Goal: Information Seeking & Learning: Learn about a topic

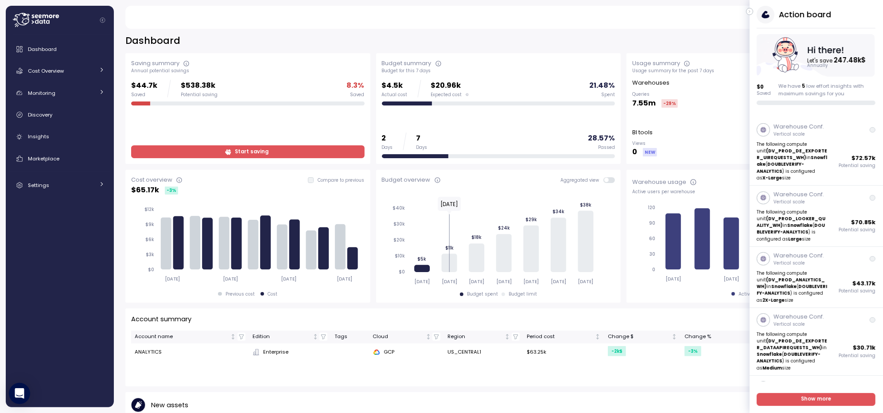
click at [671, 12] on icon "button" at bounding box center [749, 12] width 1 height 2
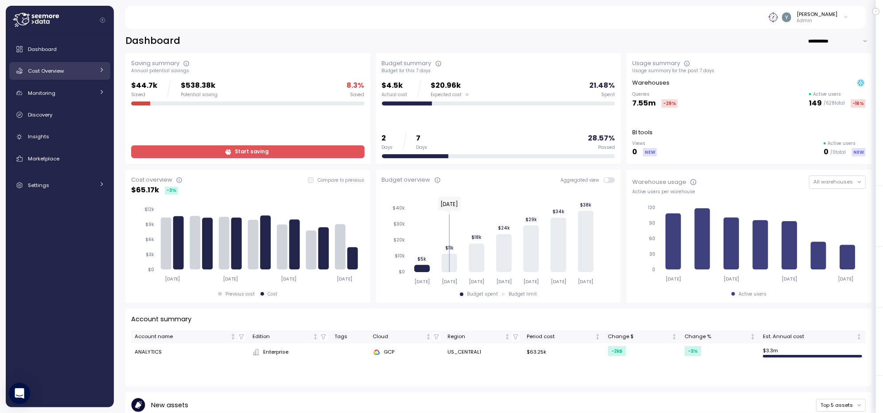
click at [67, 74] on div "Cost Overview" at bounding box center [61, 70] width 66 height 9
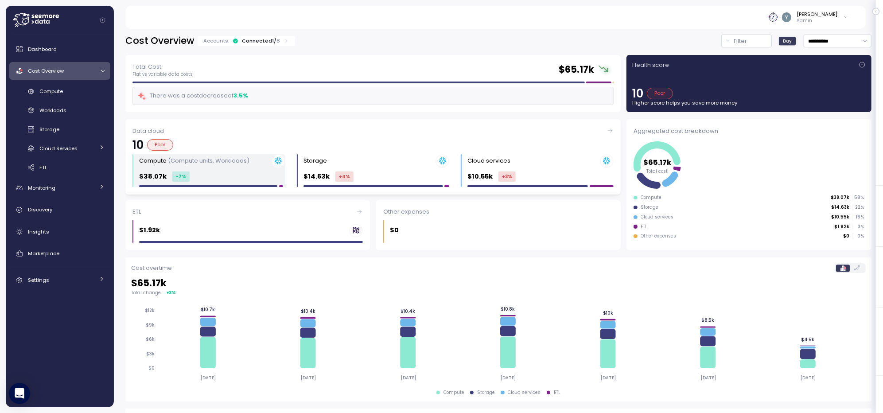
click at [231, 160] on p "(Compute units, Workloads)" at bounding box center [208, 160] width 81 height 8
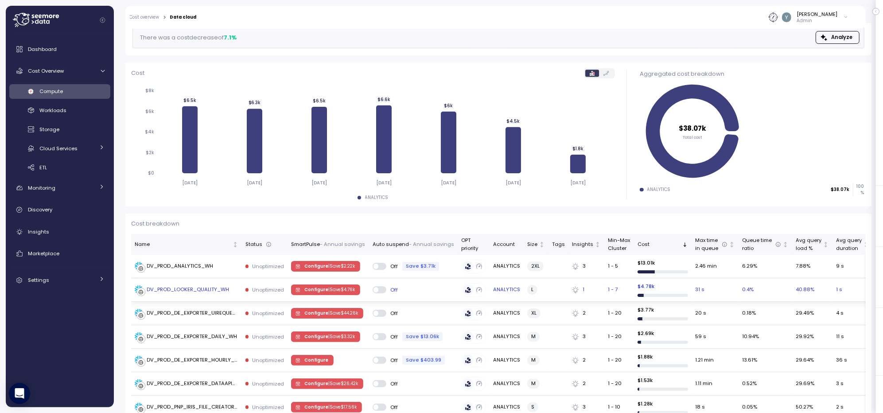
scroll to position [87, 0]
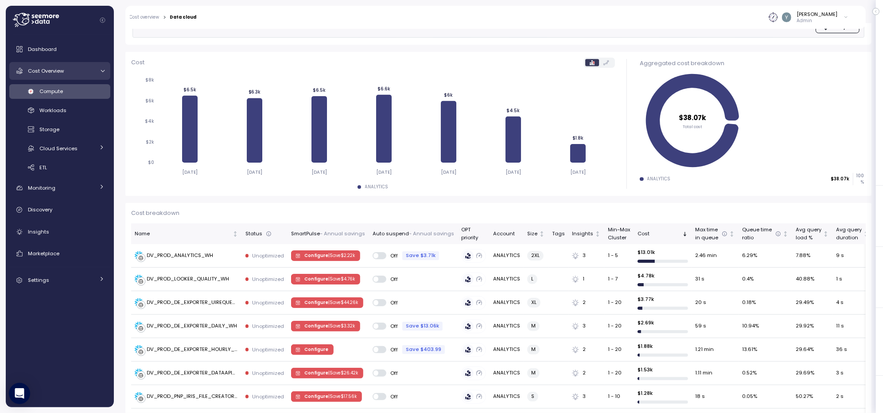
click at [102, 69] on icon at bounding box center [103, 71] width 6 height 6
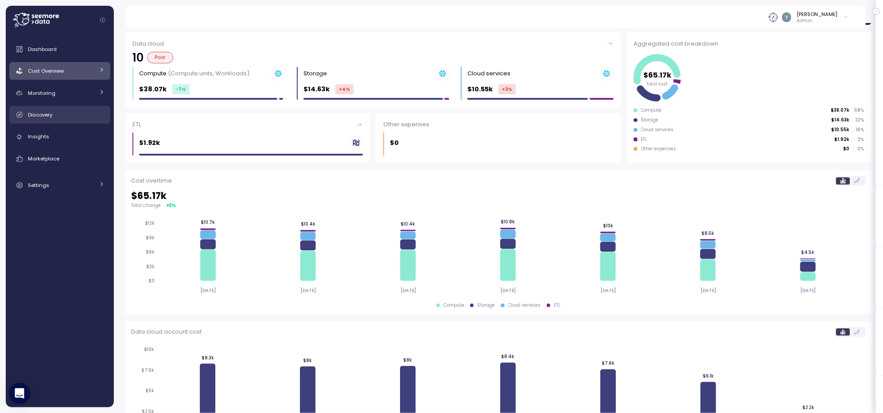
click at [58, 114] on div "Discovery" at bounding box center [66, 114] width 77 height 9
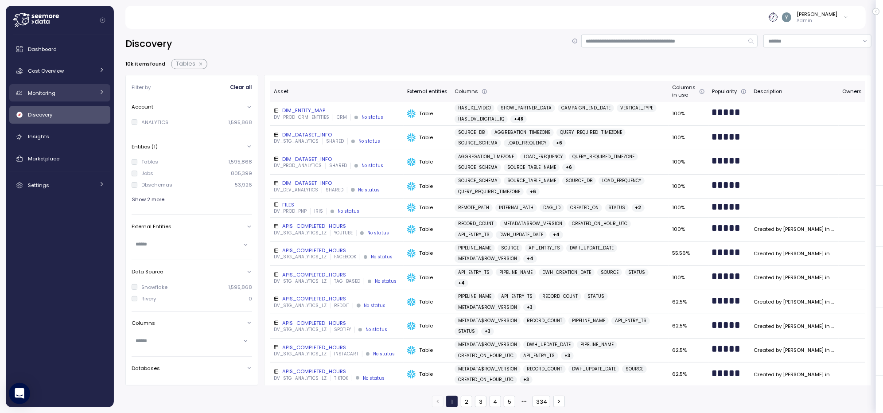
click at [51, 92] on span "Monitoring" at bounding box center [41, 92] width 27 height 7
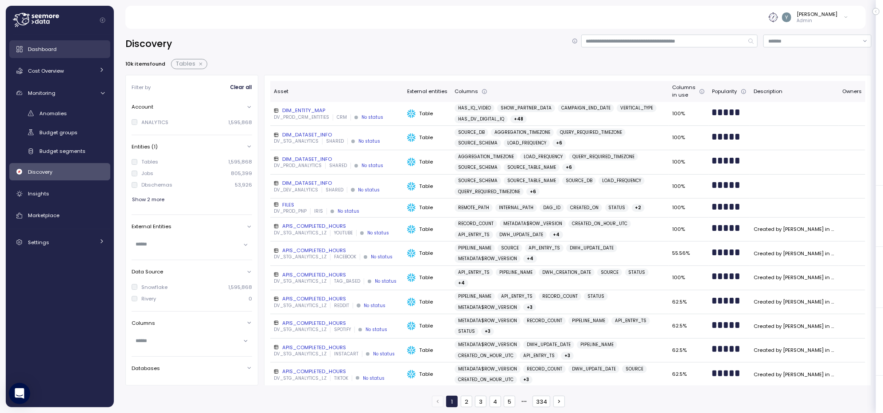
click at [53, 47] on span "Dashboard" at bounding box center [42, 49] width 29 height 7
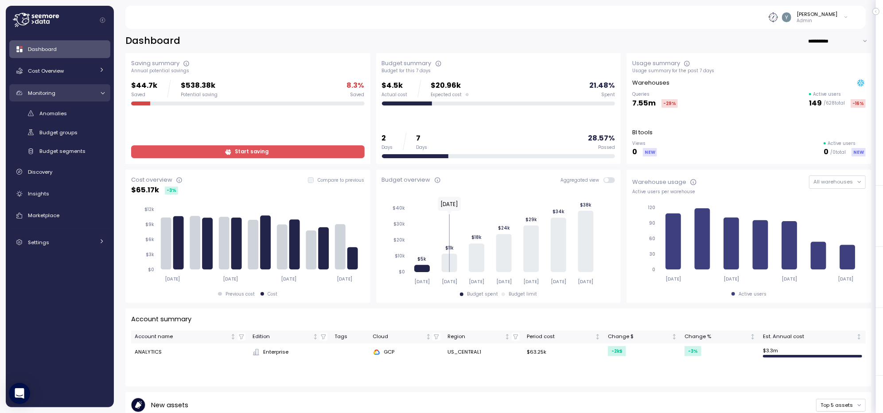
click at [100, 93] on icon at bounding box center [103, 93] width 6 height 6
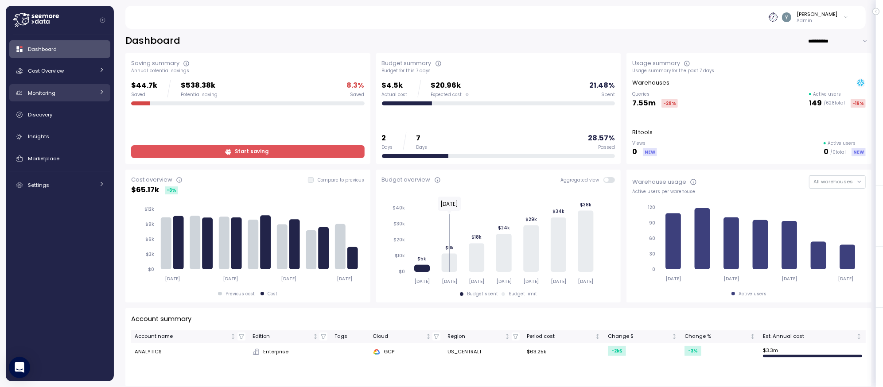
click at [82, 96] on div "Monitoring" at bounding box center [61, 93] width 66 height 9
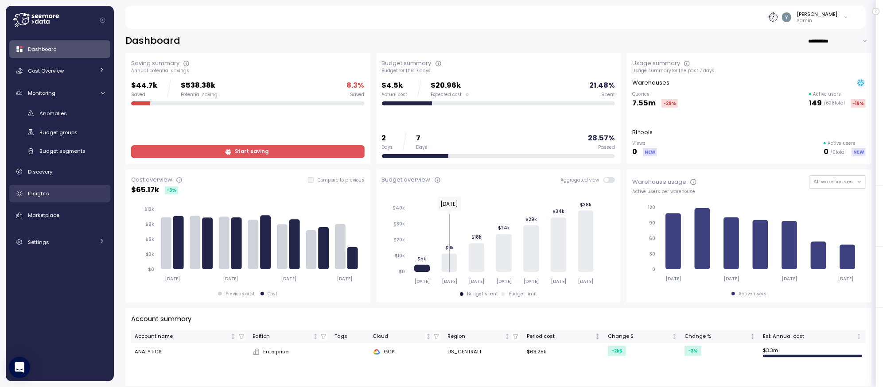
click at [48, 189] on div "Insights" at bounding box center [66, 193] width 77 height 9
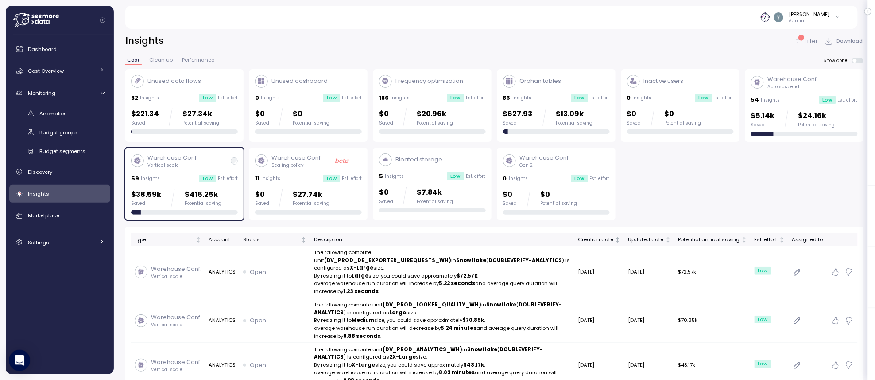
click at [671, 19] on img at bounding box center [765, 16] width 9 height 9
click at [671, 16] on div "[PERSON_NAME]" at bounding box center [809, 14] width 41 height 7
click at [671, 13] on div "[PERSON_NAME]" at bounding box center [809, 14] width 41 height 7
click at [671, 37] on div "Insights 1 Filter Download" at bounding box center [494, 41] width 738 height 13
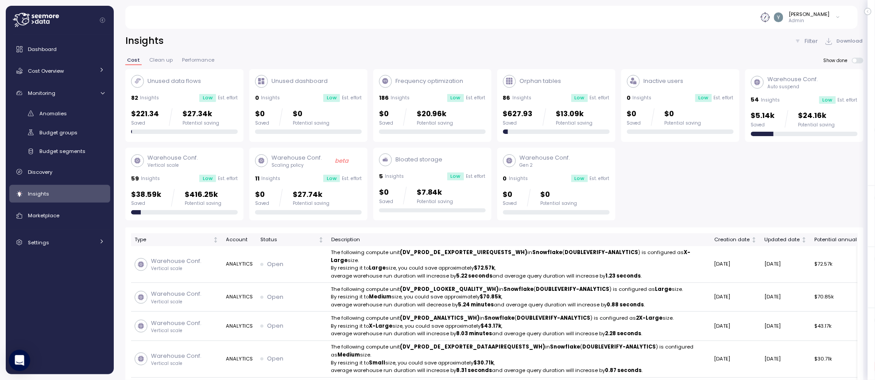
click at [671, 182] on div "Unused data flows 82 Insights Low Est. effort $221.34 Saved $27.34k Potential s…" at bounding box center [494, 144] width 738 height 151
click at [101, 93] on icon at bounding box center [103, 93] width 6 height 6
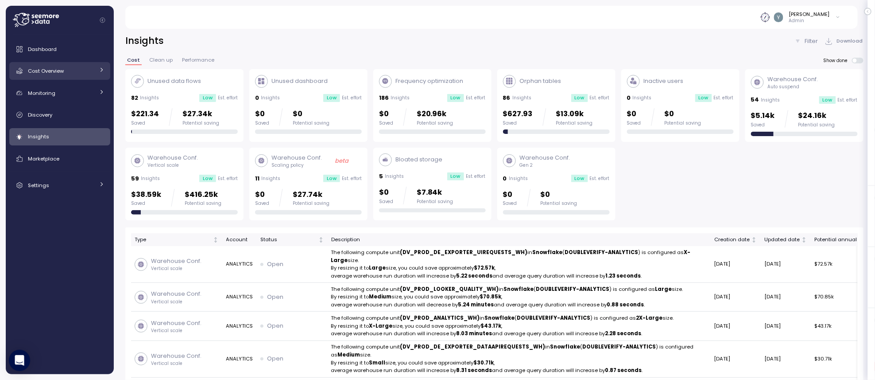
click at [94, 71] on link "Cost Overview" at bounding box center [59, 71] width 101 height 18
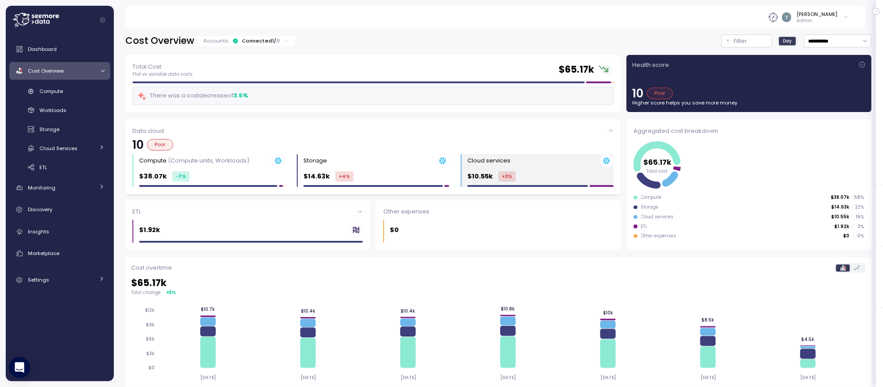
click at [524, 170] on div "Cloud services $10.55k +3 %" at bounding box center [540, 170] width 146 height 33
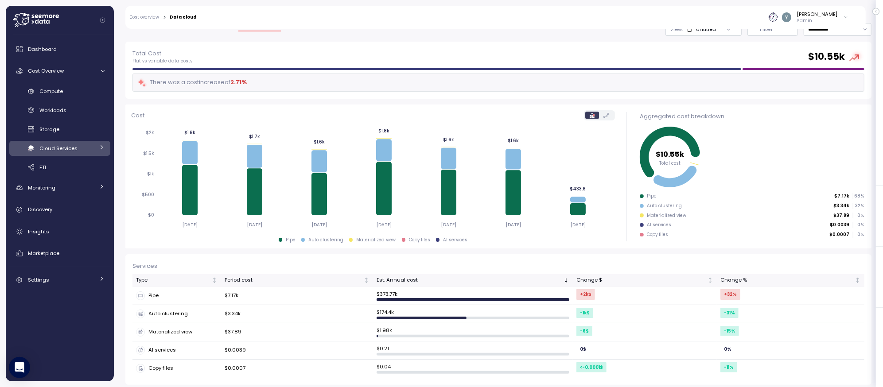
scroll to position [33, 0]
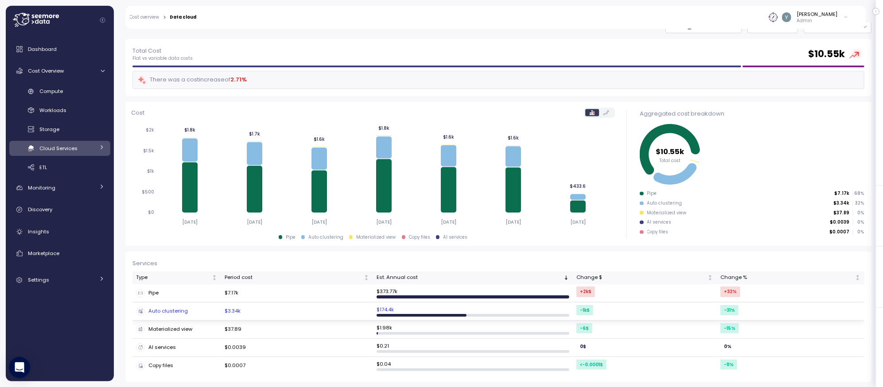
click at [182, 314] on div "Auto clustering" at bounding box center [176, 311] width 81 height 9
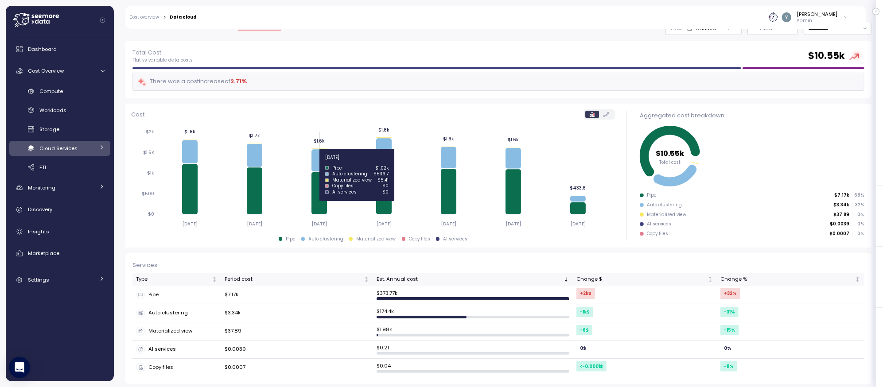
scroll to position [33, 0]
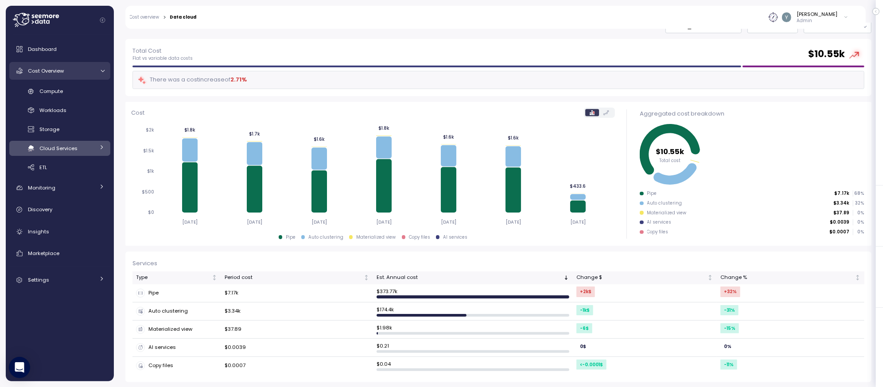
click at [53, 69] on span "Cost Overview" at bounding box center [46, 70] width 36 height 7
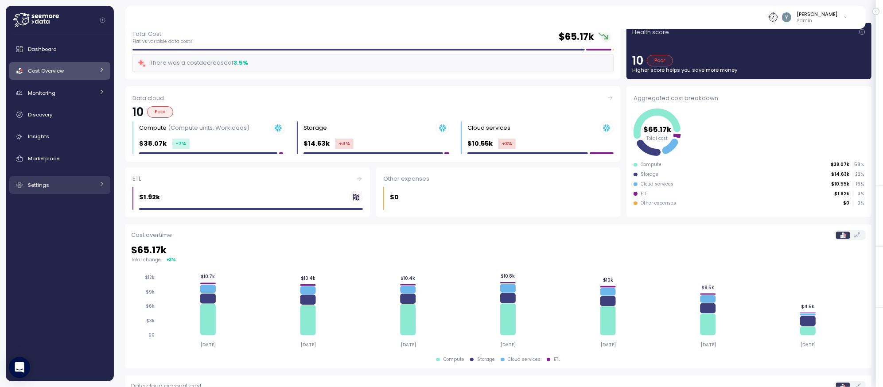
click at [47, 187] on span "Settings" at bounding box center [38, 185] width 21 height 7
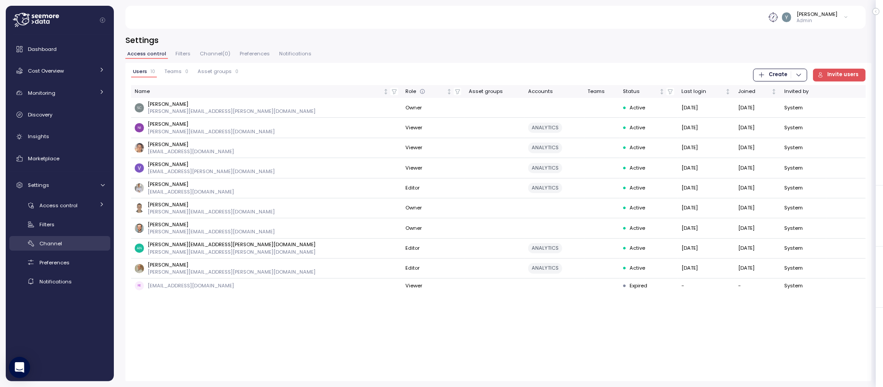
click at [61, 246] on div "Channel" at bounding box center [71, 243] width 65 height 9
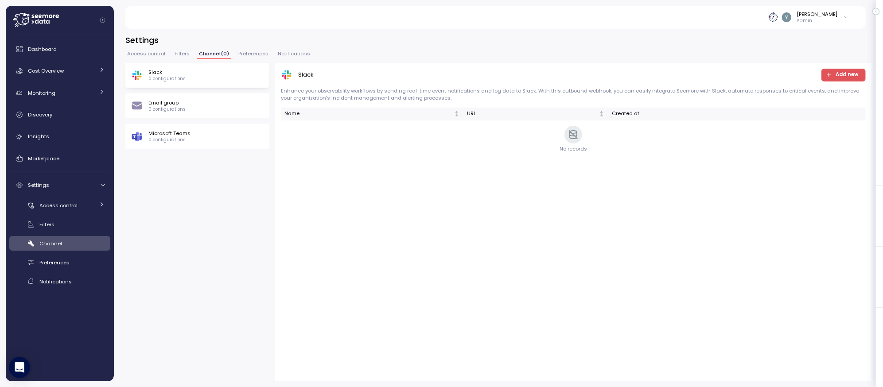
click at [58, 241] on span "Channel" at bounding box center [50, 243] width 23 height 7
click at [58, 260] on span "Preferences" at bounding box center [54, 262] width 30 height 7
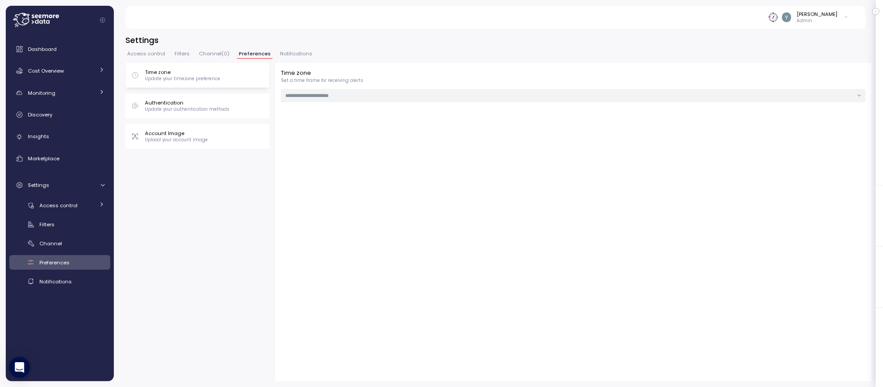
type input "**********"
click at [53, 244] on span "Channel" at bounding box center [50, 243] width 23 height 7
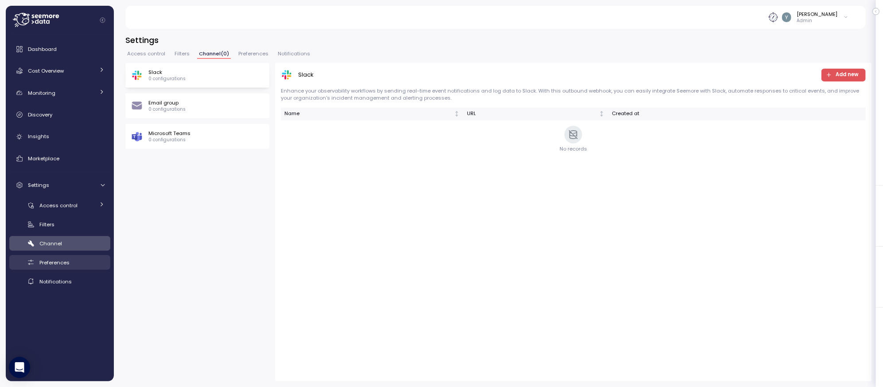
click at [53, 262] on span "Preferences" at bounding box center [54, 262] width 30 height 7
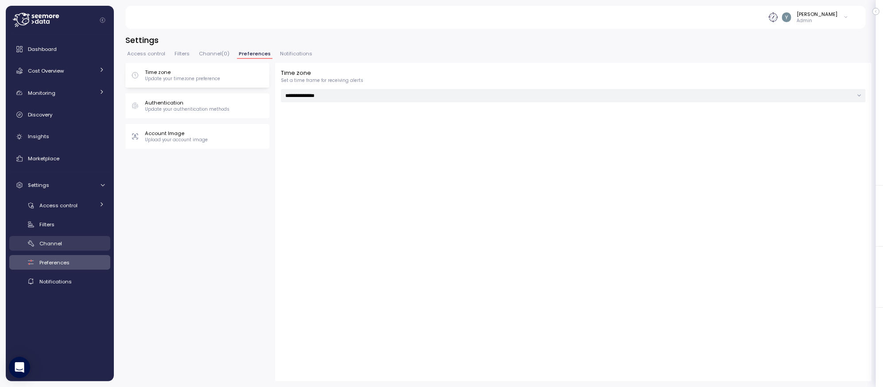
click at [50, 247] on span "Channel" at bounding box center [50, 243] width 23 height 7
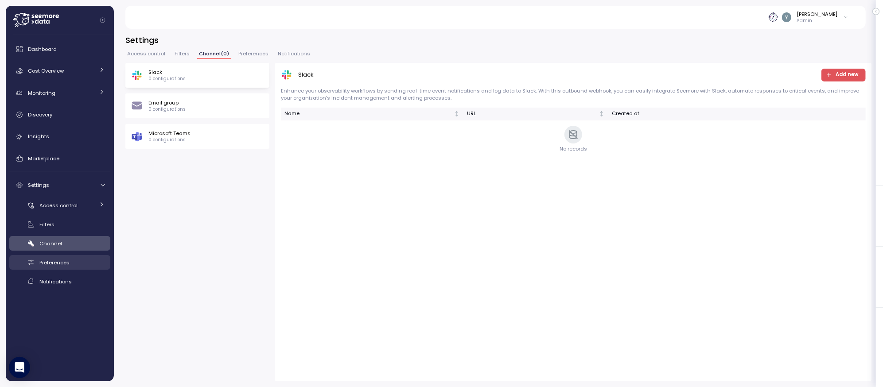
click at [52, 258] on div "Preferences" at bounding box center [71, 262] width 65 height 9
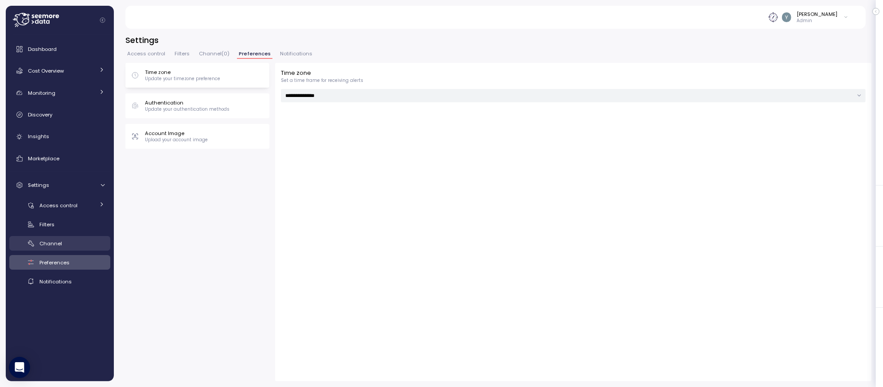
click at [52, 240] on span "Channel" at bounding box center [50, 243] width 23 height 7
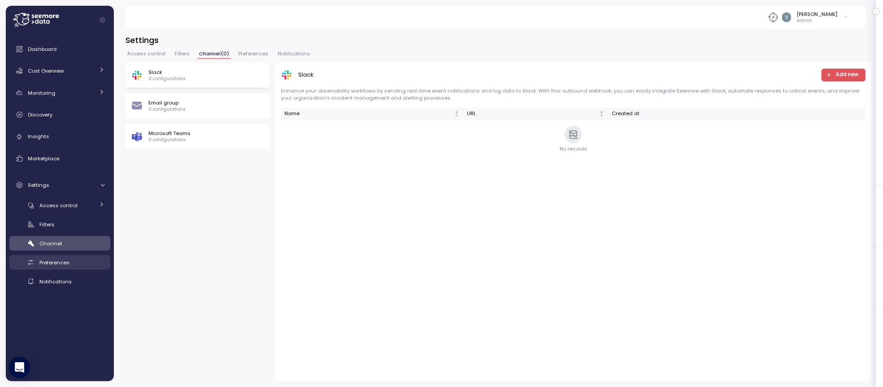
click at [51, 256] on link "Preferences" at bounding box center [59, 262] width 101 height 15
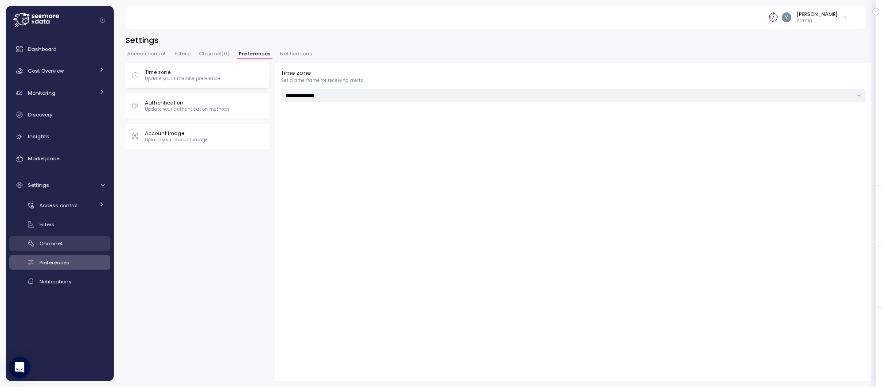
click at [62, 243] on div "Channel" at bounding box center [71, 243] width 65 height 9
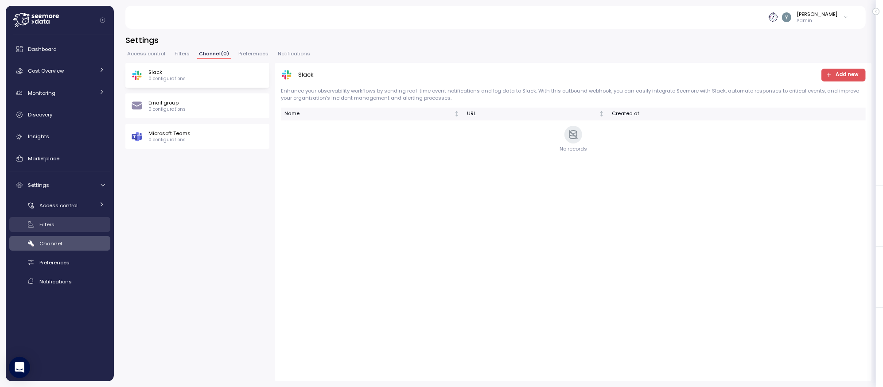
click at [55, 228] on div "Filters" at bounding box center [71, 224] width 65 height 9
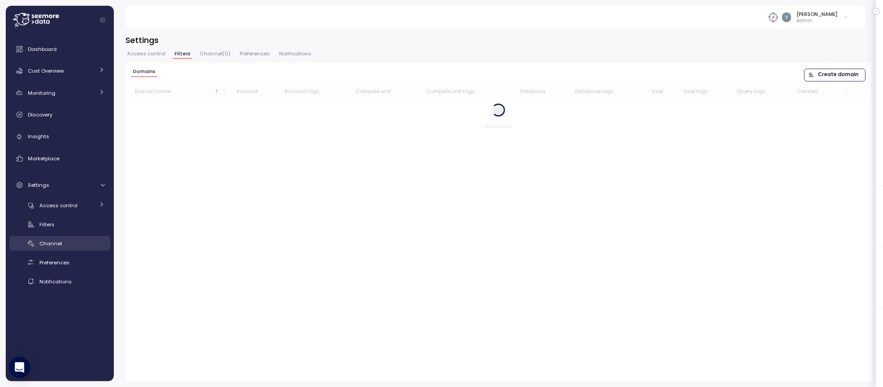
click at [51, 240] on span "Channel" at bounding box center [50, 243] width 23 height 7
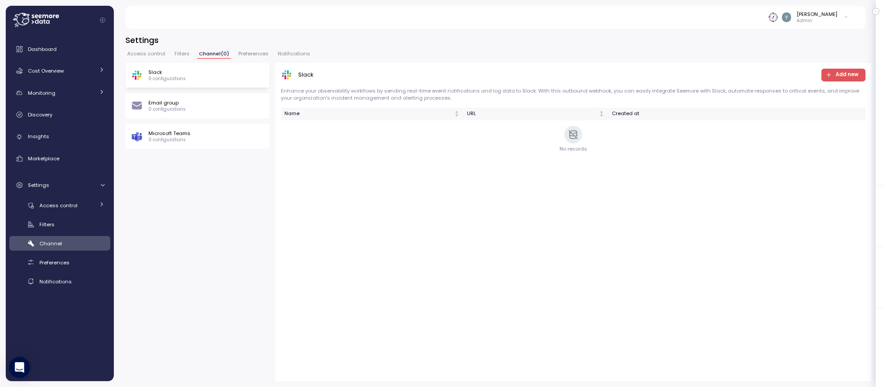
click at [241, 51] on span "Preferences" at bounding box center [253, 53] width 30 height 5
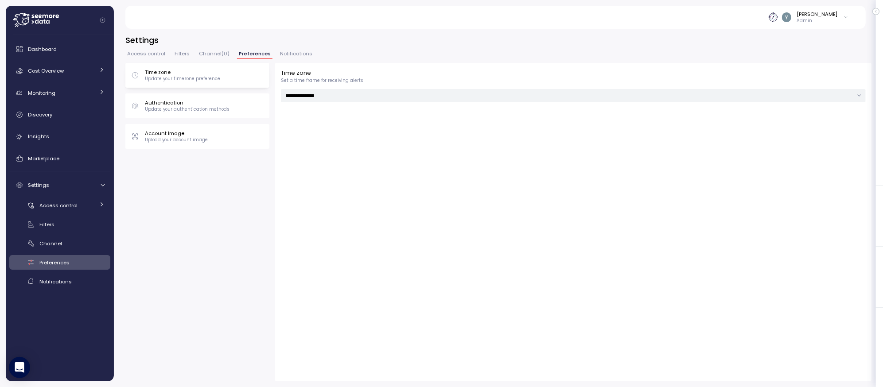
click at [288, 51] on span "Notifications" at bounding box center [296, 53] width 32 height 5
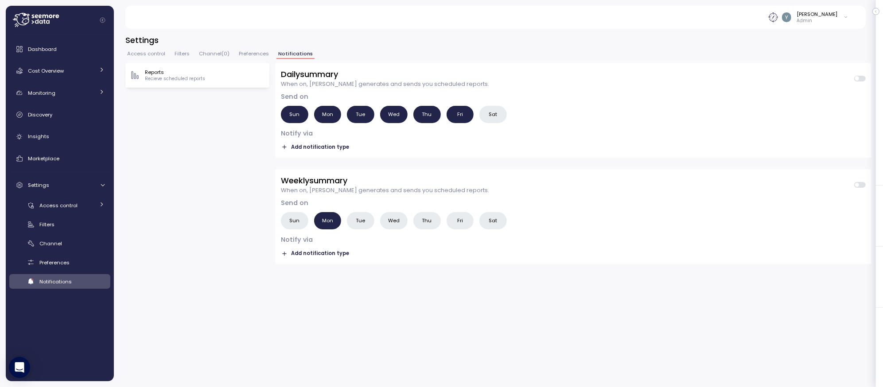
click at [247, 53] on span "Preferences" at bounding box center [254, 53] width 30 height 5
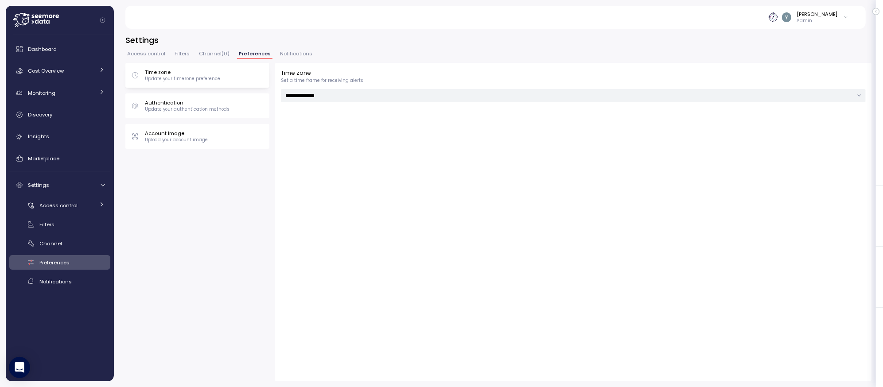
click at [211, 53] on span "Channel ( 0 )" at bounding box center [214, 53] width 31 height 5
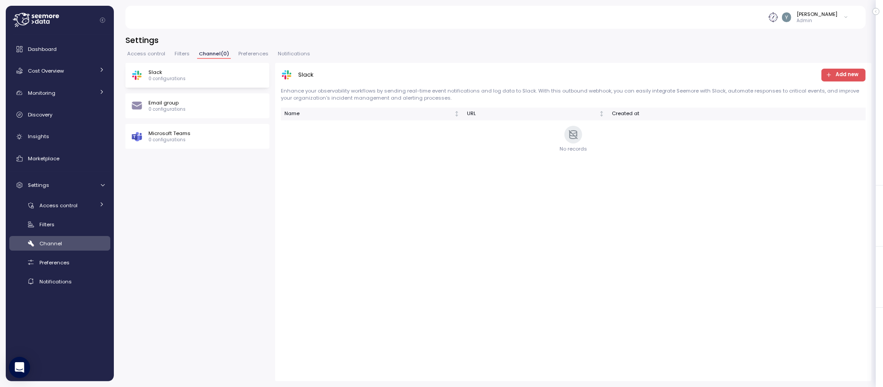
click at [185, 53] on span "Filters" at bounding box center [182, 53] width 15 height 5
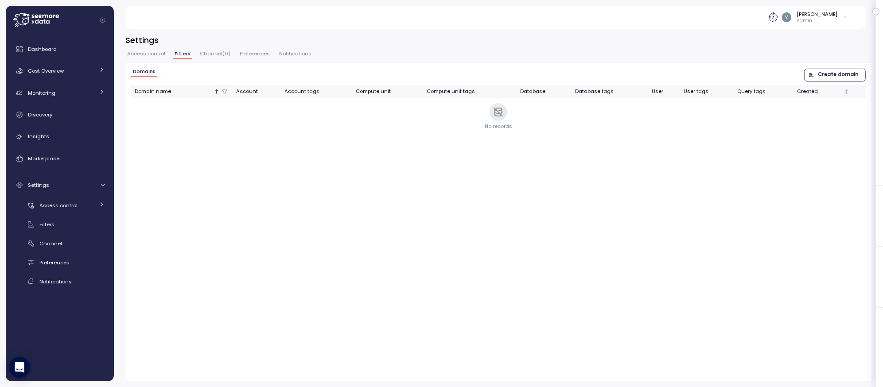
click at [207, 54] on span "Channel ( 0 )" at bounding box center [215, 53] width 31 height 5
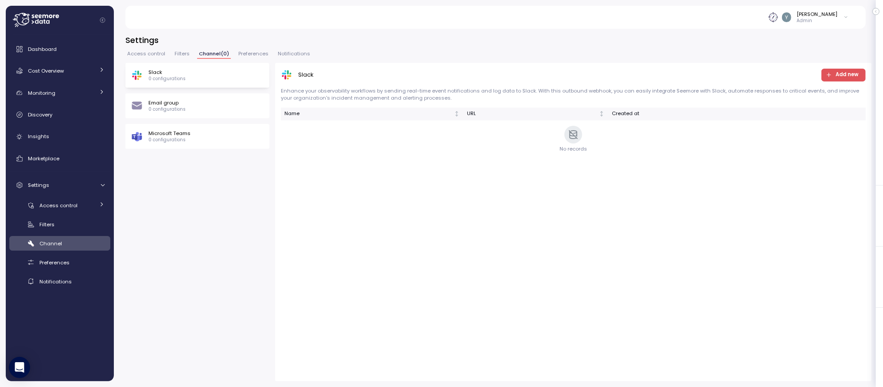
click at [188, 52] on button "Filters" at bounding box center [182, 55] width 19 height 8
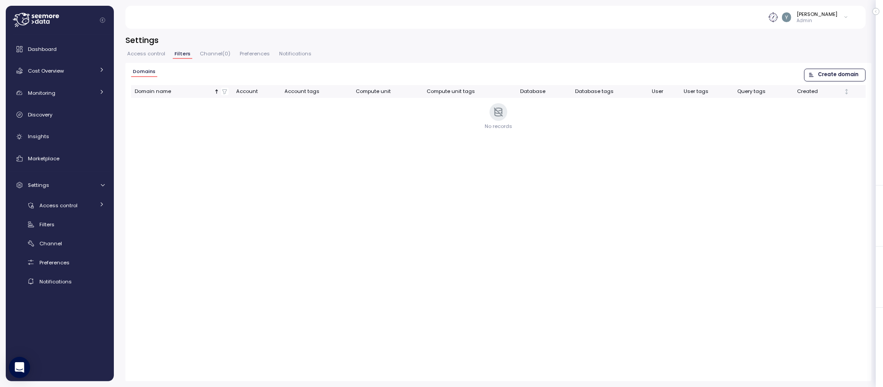
click at [159, 53] on span "Access control" at bounding box center [146, 53] width 38 height 5
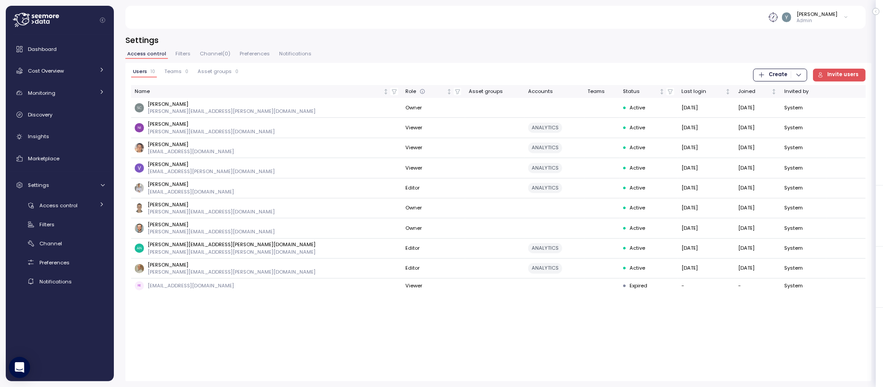
click at [184, 55] on span "Filters" at bounding box center [182, 53] width 15 height 5
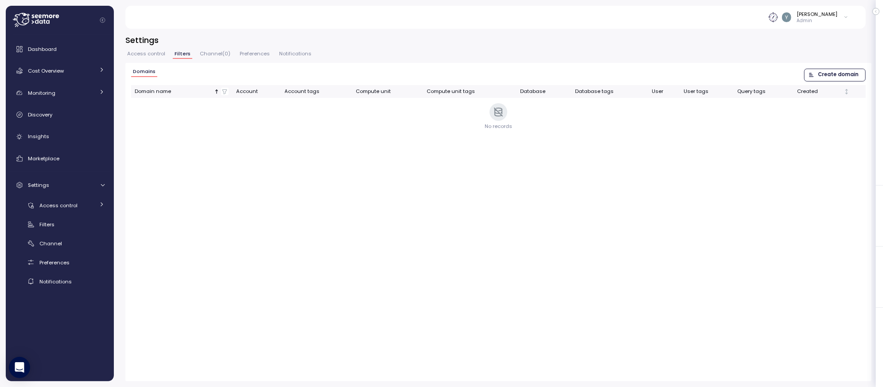
click at [207, 51] on span "Channel ( 0 )" at bounding box center [215, 53] width 31 height 5
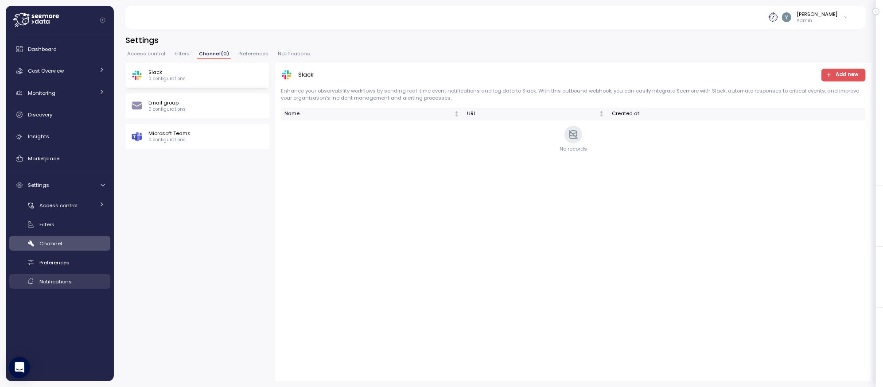
click at [61, 279] on span "Notifications" at bounding box center [55, 281] width 32 height 7
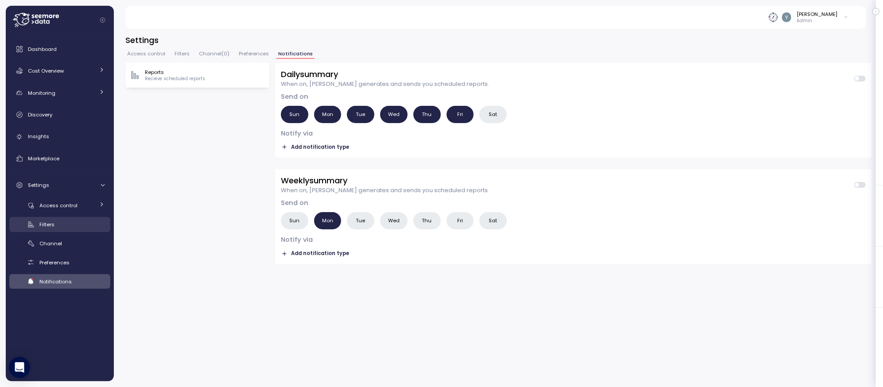
click at [57, 227] on div "Filters" at bounding box center [71, 224] width 65 height 9
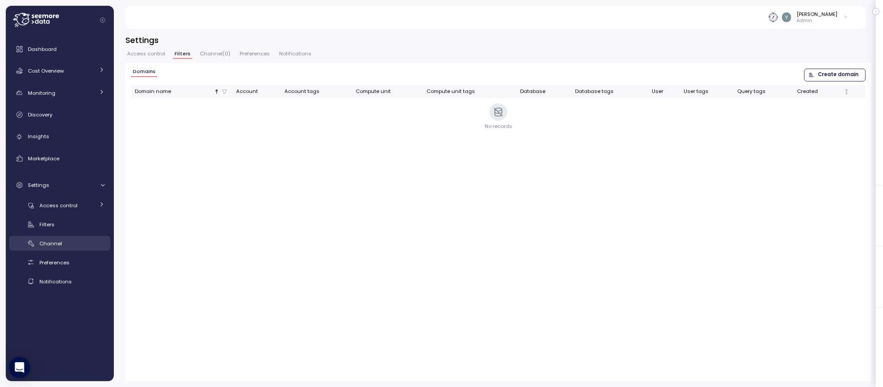
click at [54, 244] on span "Channel" at bounding box center [50, 243] width 23 height 7
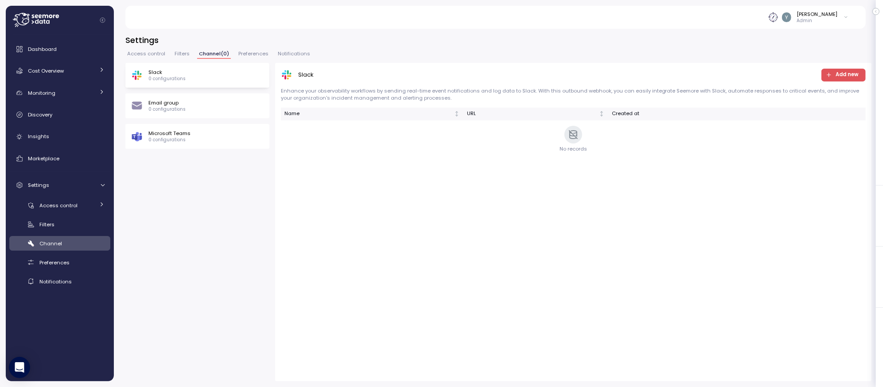
click at [299, 53] on span "Notifications" at bounding box center [294, 53] width 32 height 5
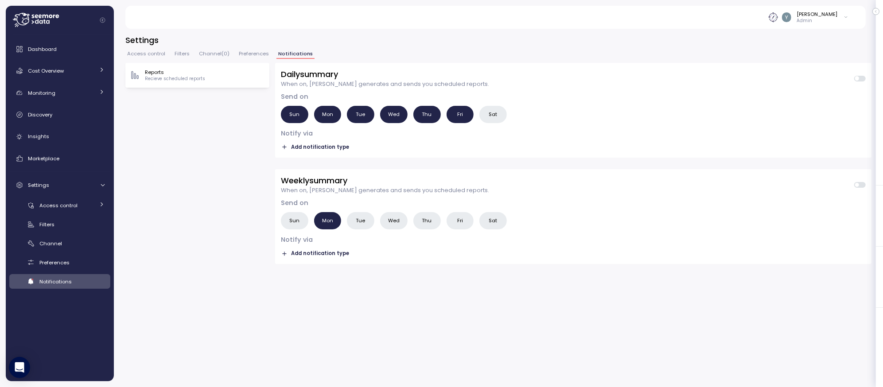
click at [216, 56] on span "Channel ( 0 )" at bounding box center [214, 53] width 31 height 5
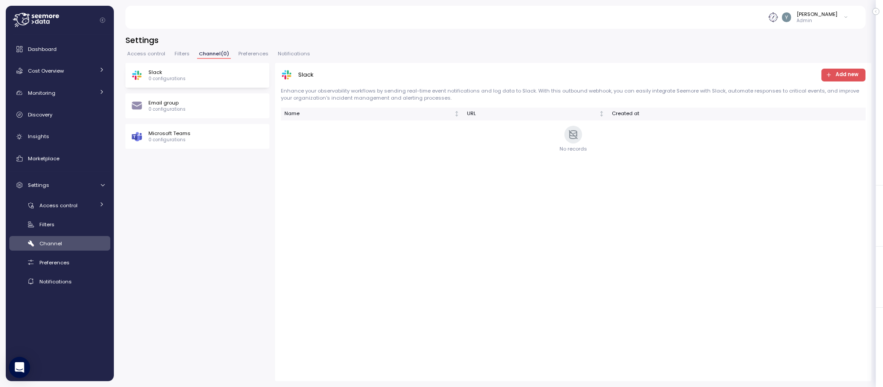
click at [279, 53] on span "Notifications" at bounding box center [294, 53] width 32 height 5
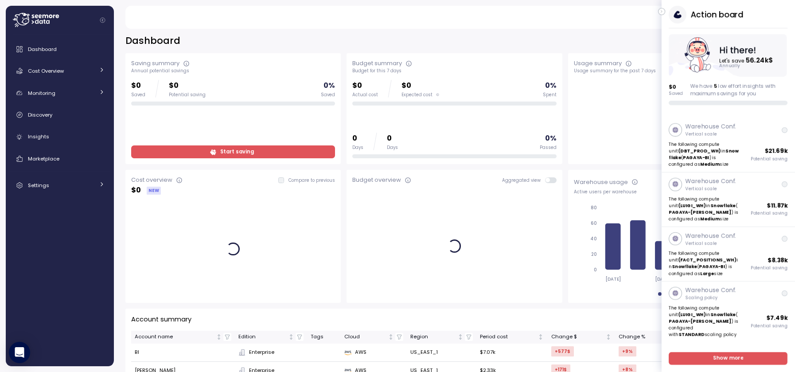
click at [661, 12] on icon "button" at bounding box center [661, 12] width 1 height 2
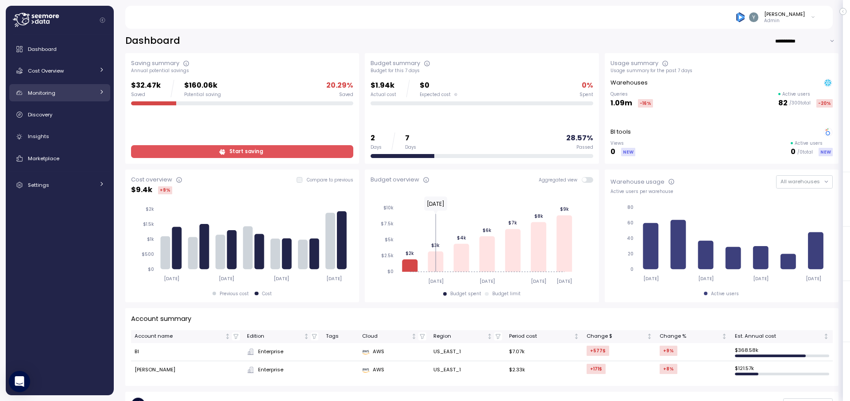
click at [63, 88] on link "Monitoring" at bounding box center [59, 93] width 101 height 18
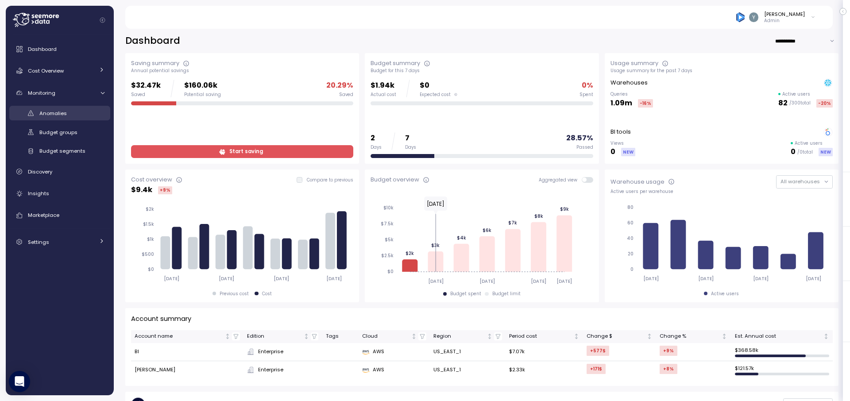
click at [56, 113] on span "Anomalies" at bounding box center [52, 113] width 27 height 7
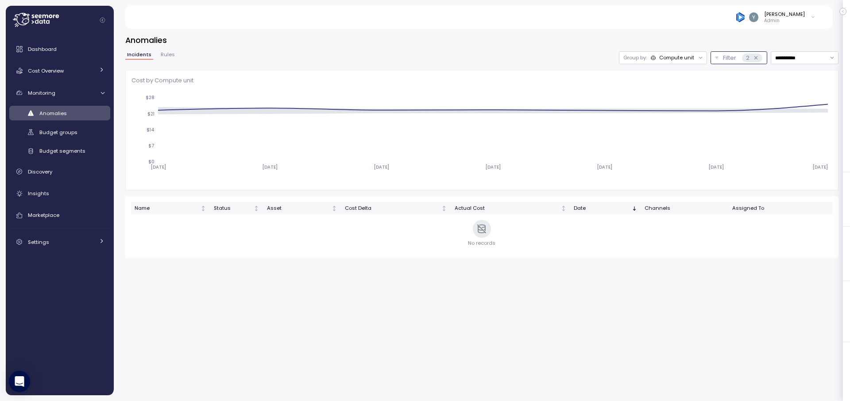
click at [729, 57] on p "Filter" at bounding box center [729, 58] width 13 height 9
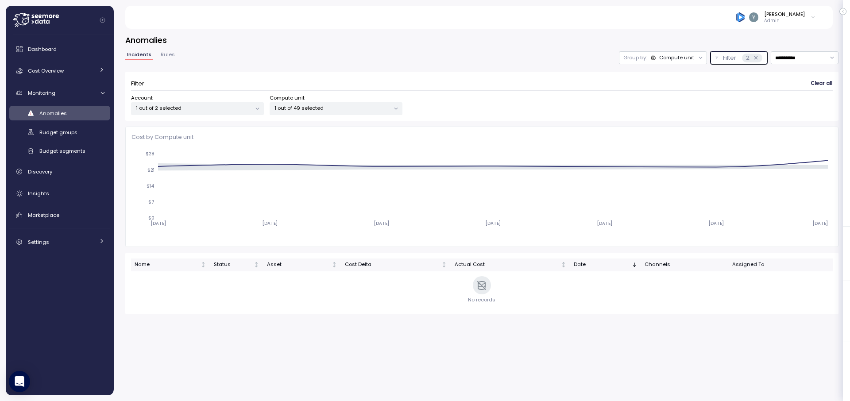
click at [688, 56] on div "Compute unit" at bounding box center [677, 57] width 35 height 7
click at [671, 90] on p "Compute unit" at bounding box center [670, 92] width 35 height 7
click at [756, 58] on icon at bounding box center [756, 57] width 3 height 3
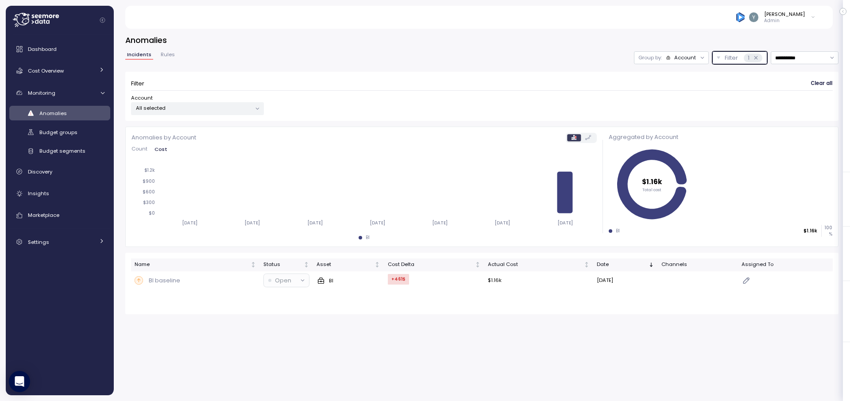
click at [756, 60] on icon at bounding box center [756, 58] width 6 height 6
click at [756, 57] on icon at bounding box center [756, 58] width 6 height 6
click at [728, 59] on p "Filter" at bounding box center [731, 58] width 13 height 9
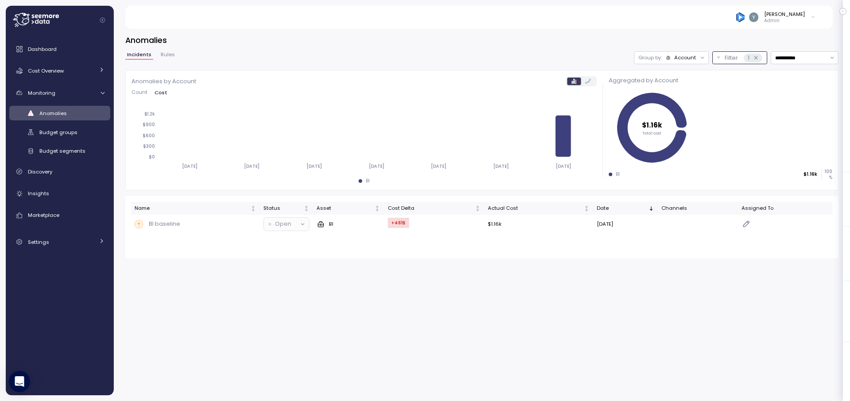
click at [682, 54] on div "Account" at bounding box center [686, 57] width 22 height 7
click at [648, 77] on icon at bounding box center [647, 77] width 6 height 11
click at [755, 57] on icon at bounding box center [756, 57] width 3 height 3
click at [737, 61] on p "Filter" at bounding box center [731, 58] width 13 height 9
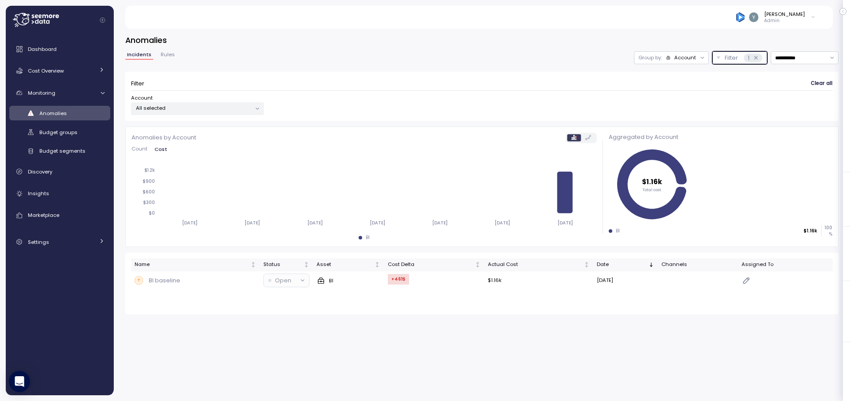
click at [687, 61] on div "Account" at bounding box center [686, 57] width 22 height 7
click at [676, 87] on div "Compute unit" at bounding box center [670, 92] width 53 height 11
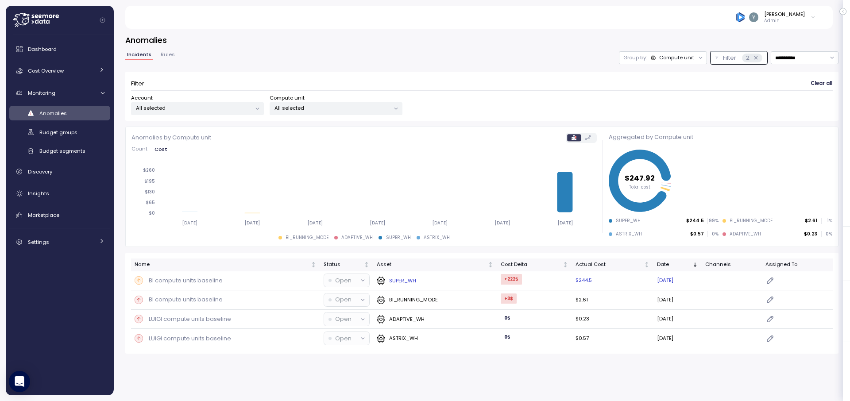
click at [196, 281] on p "BI compute units baseline" at bounding box center [186, 280] width 74 height 9
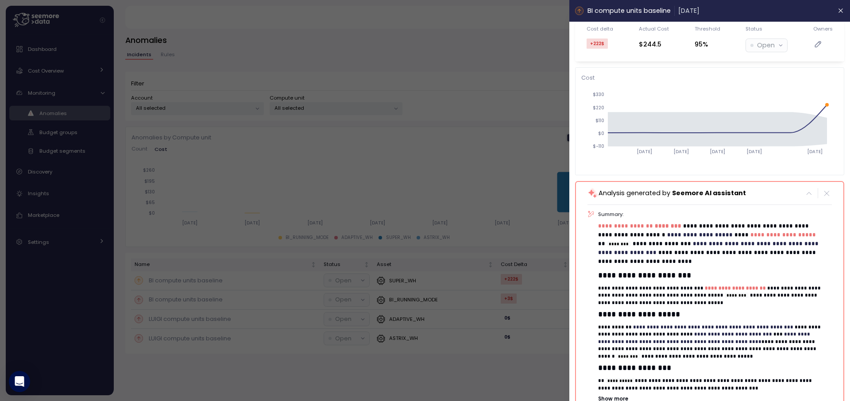
scroll to position [26, 0]
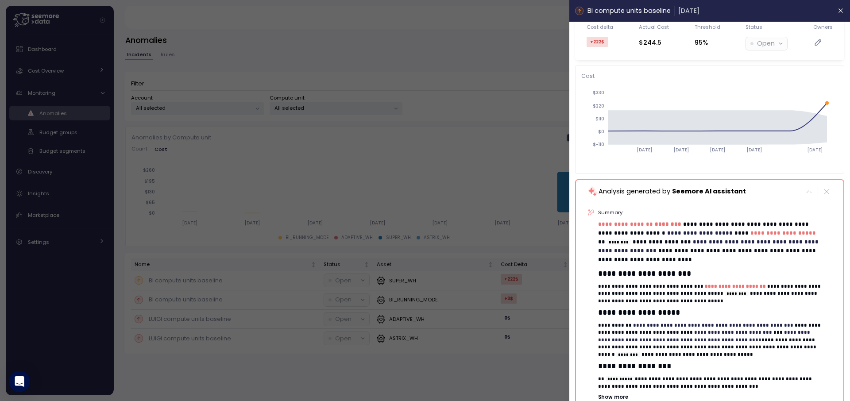
drag, startPoint x: 676, startPoint y: 235, endPoint x: 711, endPoint y: 228, distance: 35.6
click at [711, 228] on p "**********" at bounding box center [712, 242] width 227 height 45
click at [710, 228] on p "**********" at bounding box center [712, 242] width 227 height 45
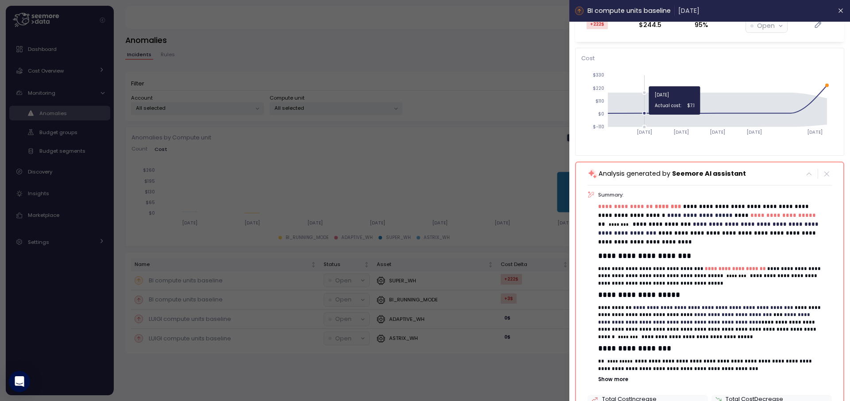
scroll to position [48, 0]
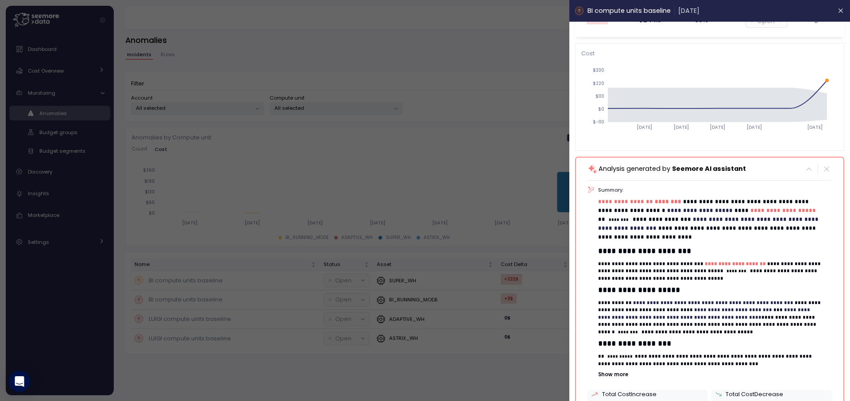
click at [625, 183] on div "**********" at bounding box center [710, 378] width 244 height 397
click at [634, 204] on span "**********" at bounding box center [640, 202] width 83 height 6
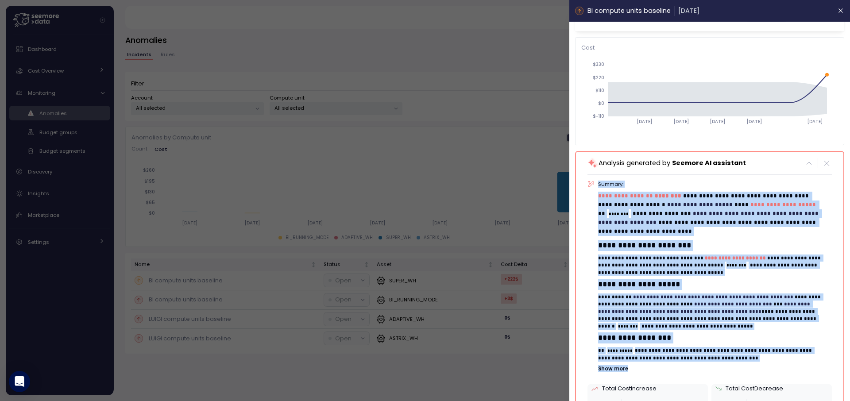
scroll to position [97, 0]
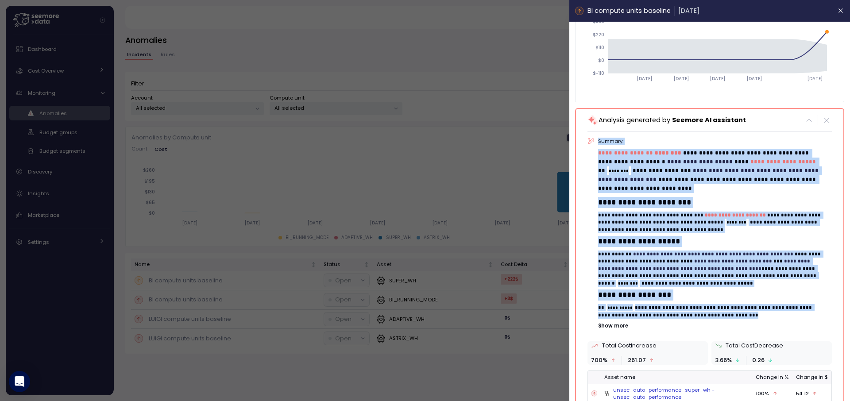
drag, startPoint x: 598, startPoint y: 190, endPoint x: 741, endPoint y: 317, distance: 191.0
click at [741, 317] on div "**********" at bounding box center [715, 234] width 233 height 192
copy div "**********"
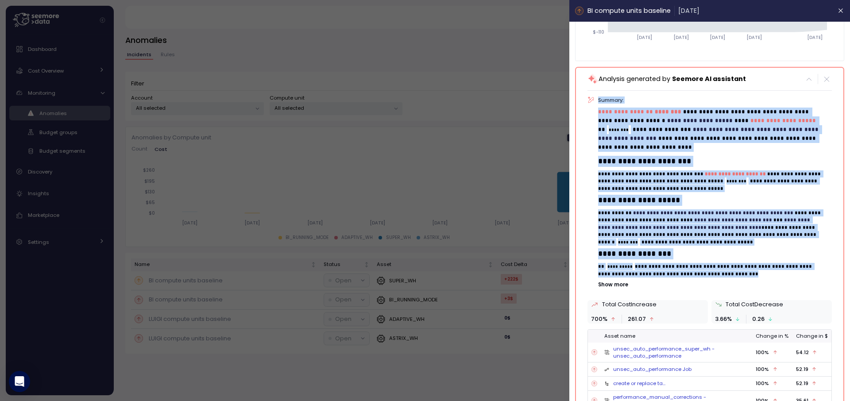
scroll to position [100, 0]
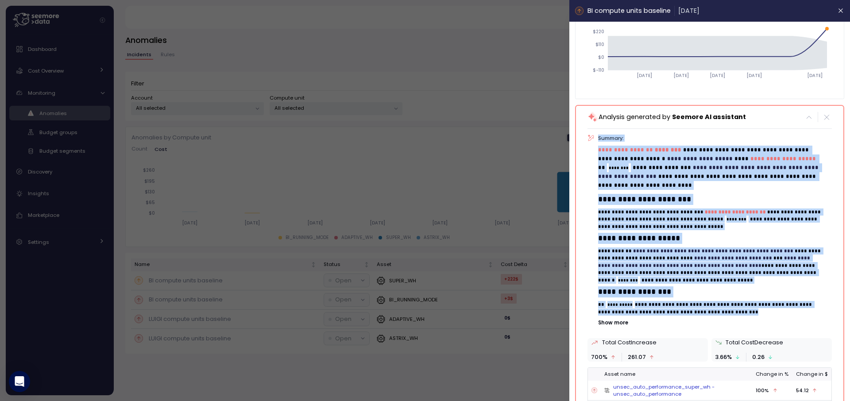
click at [687, 209] on p "**********" at bounding box center [712, 220] width 227 height 22
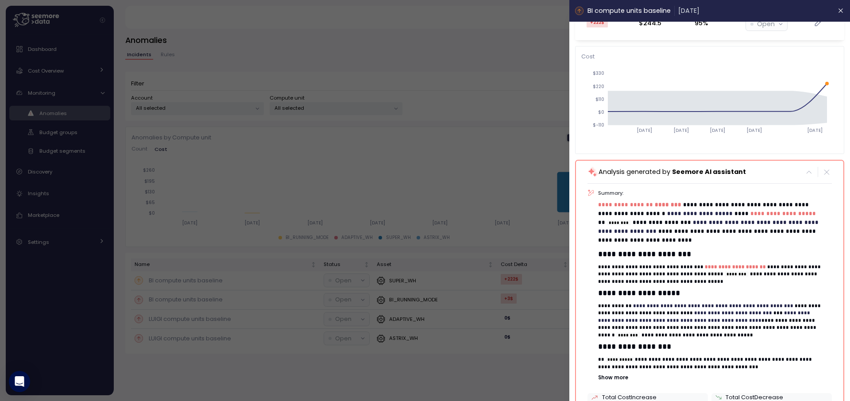
scroll to position [0, 0]
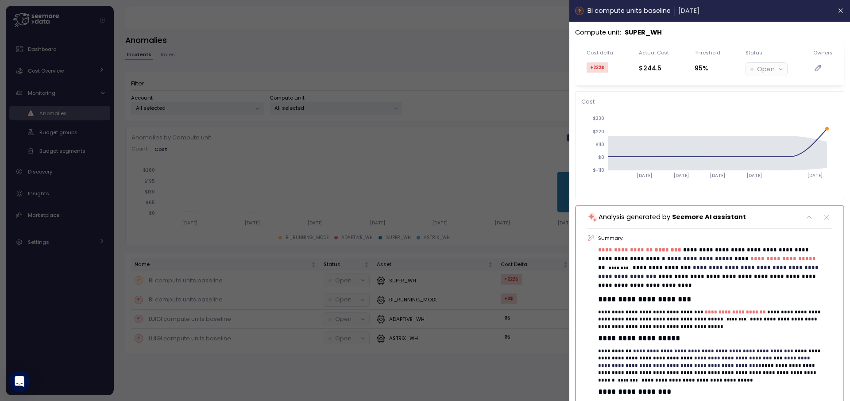
click at [665, 35] on div "Compute unit : SUPER_WH" at bounding box center [709, 32] width 269 height 10
drag, startPoint x: 666, startPoint y: 32, endPoint x: 626, endPoint y: 30, distance: 40.4
click at [626, 30] on div "Compute unit : SUPER_WH" at bounding box center [709, 32] width 269 height 10
copy p "SUPER_WH"
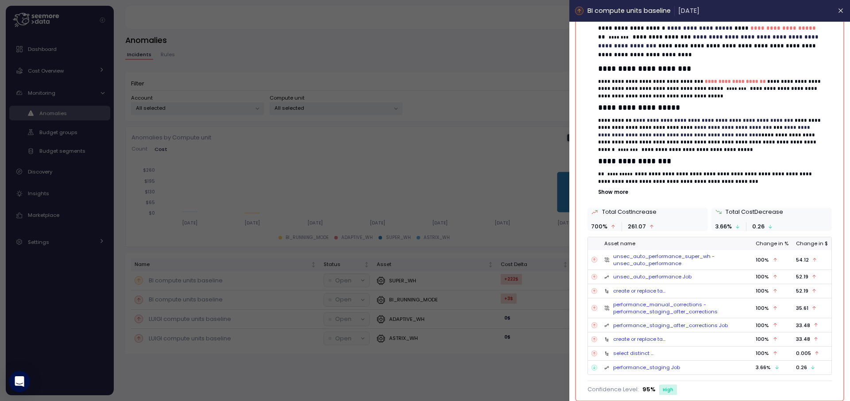
scroll to position [231, 0]
click at [667, 264] on link "unsec_auto_performance_super_wh - unsec_auto_performance" at bounding box center [681, 259] width 136 height 15
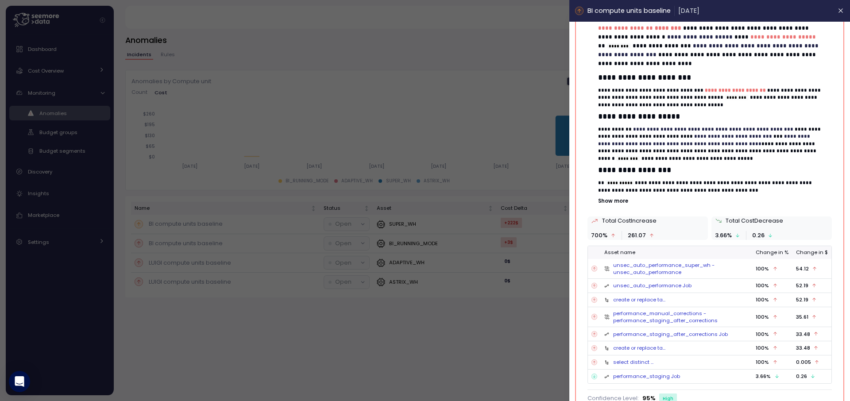
scroll to position [231, 0]
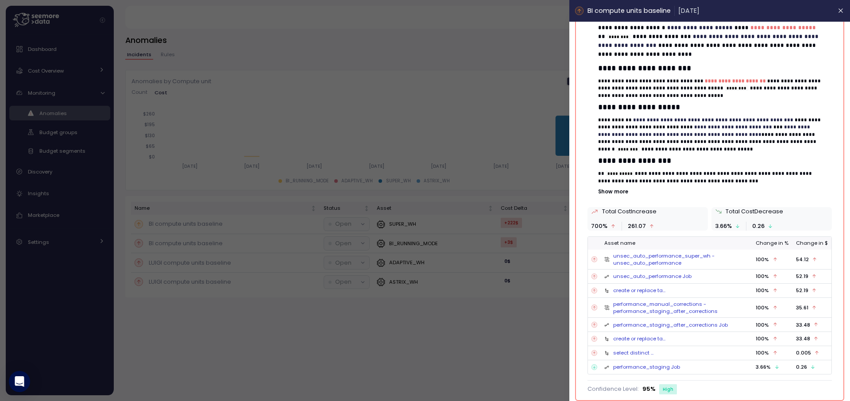
click at [650, 306] on link "performance_manual_corrections - performance_staging_after_corrections" at bounding box center [681, 308] width 136 height 15
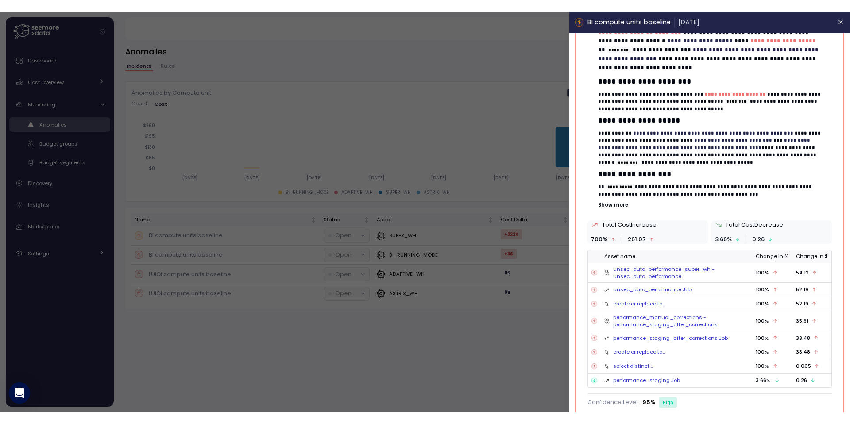
scroll to position [208, 0]
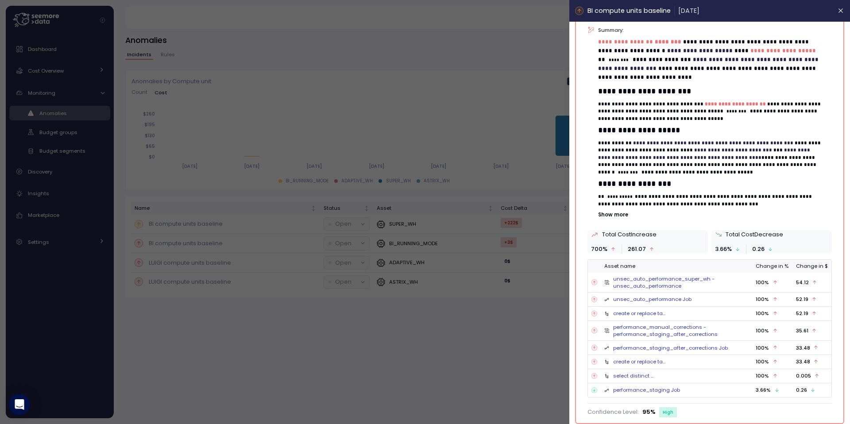
click at [663, 300] on link "unsec_auto_performance Job" at bounding box center [652, 299] width 78 height 7
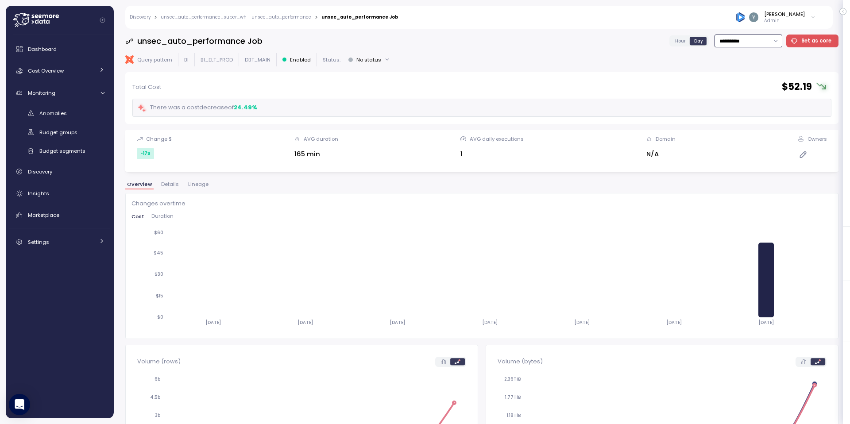
click at [737, 43] on input "**********" at bounding box center [749, 41] width 68 height 13
click at [737, 95] on div "Last 14 days" at bounding box center [740, 93] width 31 height 7
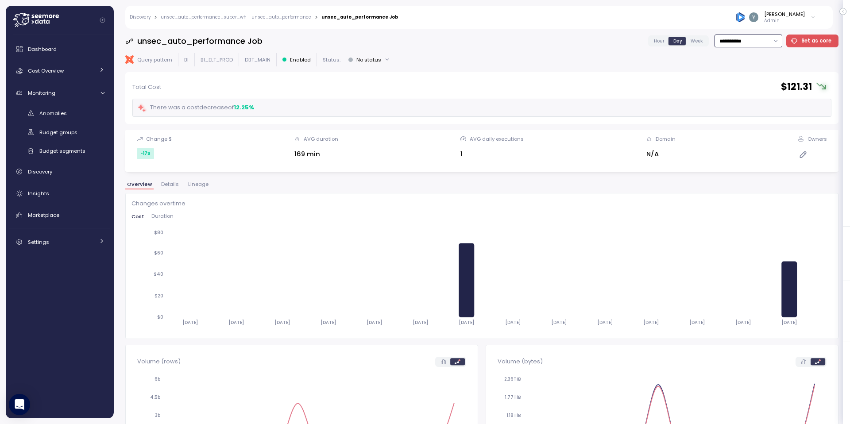
click at [759, 43] on input "**********" at bounding box center [749, 41] width 68 height 13
click at [749, 108] on div "Last 30 days" at bounding box center [741, 104] width 33 height 7
type input "**********"
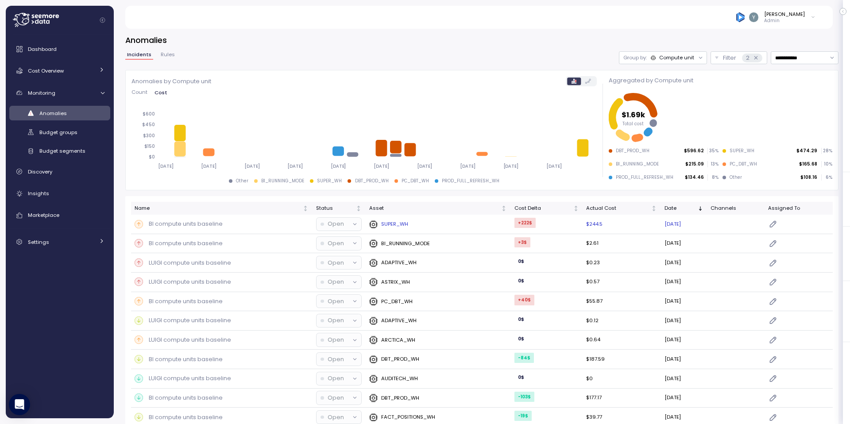
click at [387, 225] on p "SUPER_WH" at bounding box center [394, 224] width 27 height 7
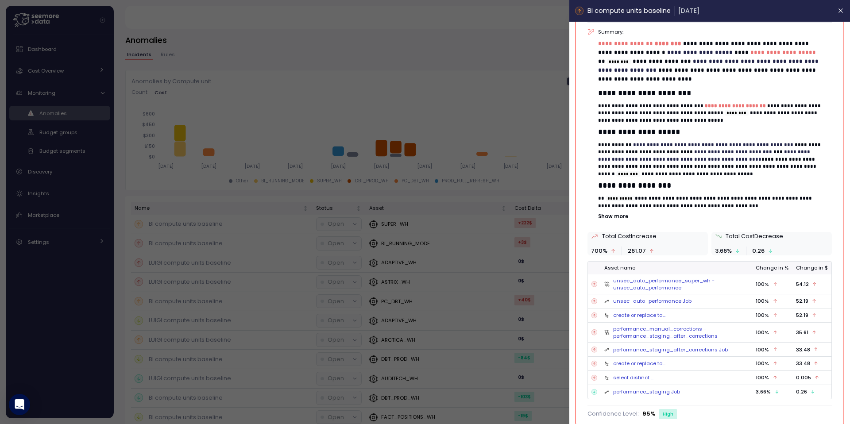
scroll to position [208, 0]
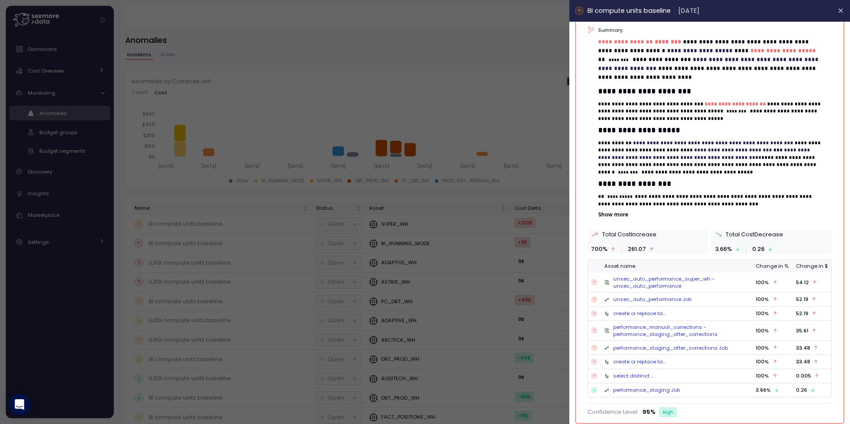
click at [659, 279] on link "unsec_auto_performance_super_wh - unsec_auto_performance" at bounding box center [681, 282] width 136 height 15
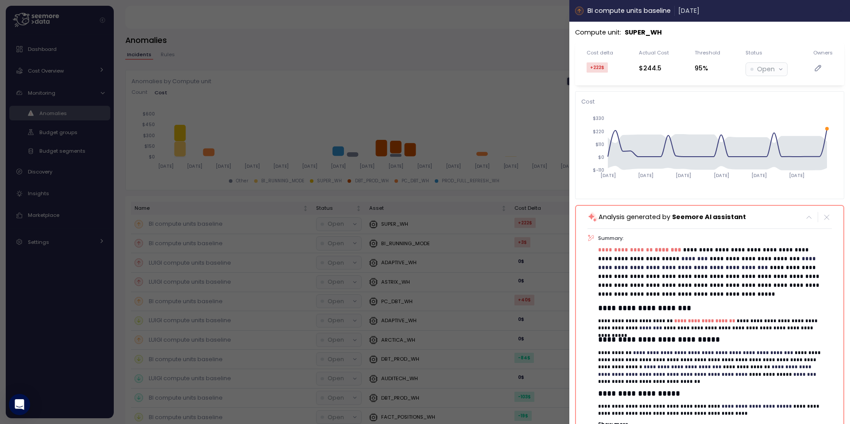
click at [794, 10] on icon "button" at bounding box center [841, 11] width 4 height 4
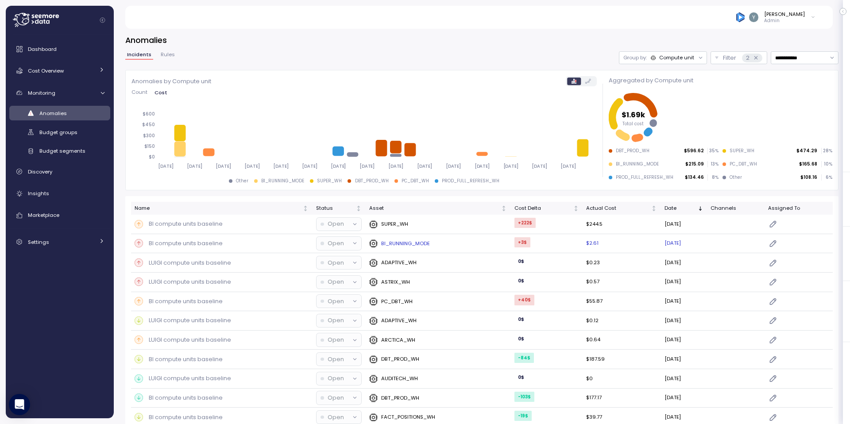
click at [194, 245] on p "BI compute units baseline" at bounding box center [186, 243] width 74 height 9
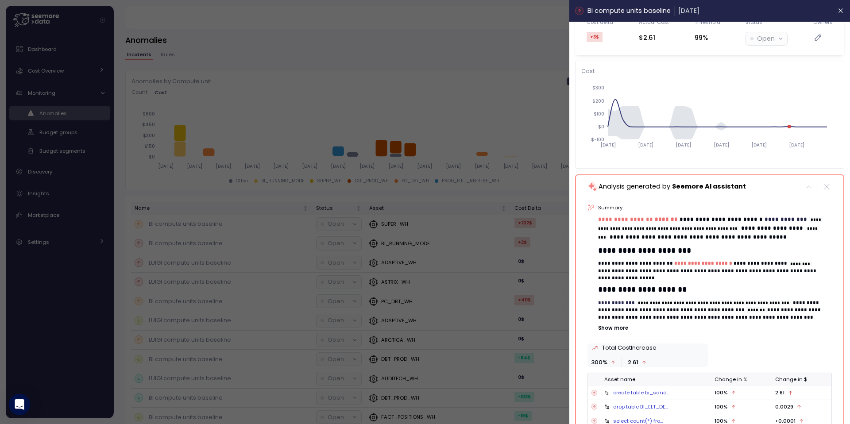
scroll to position [62, 0]
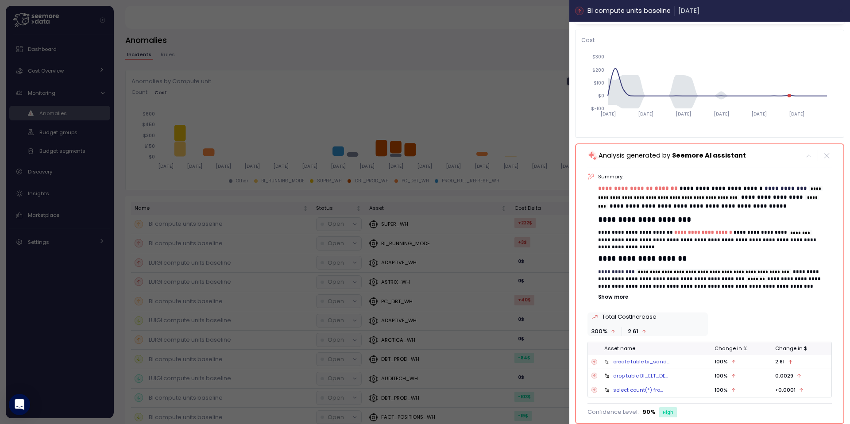
click at [794, 11] on button "button" at bounding box center [841, 11] width 10 height 10
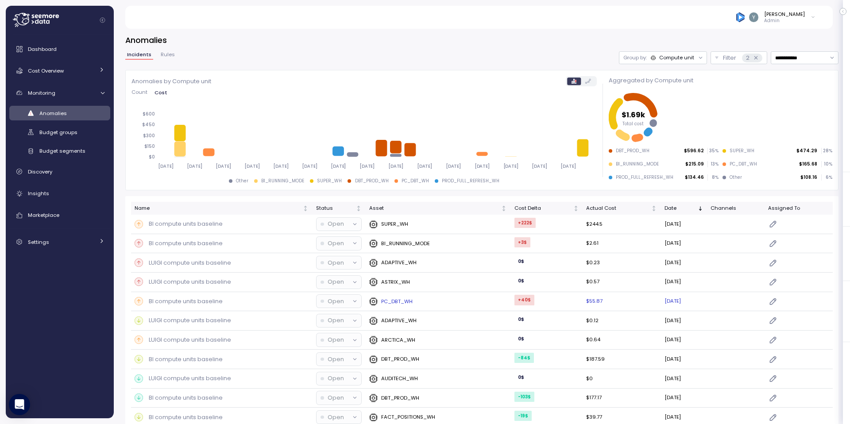
click at [194, 303] on p "BI compute units baseline" at bounding box center [186, 301] width 74 height 9
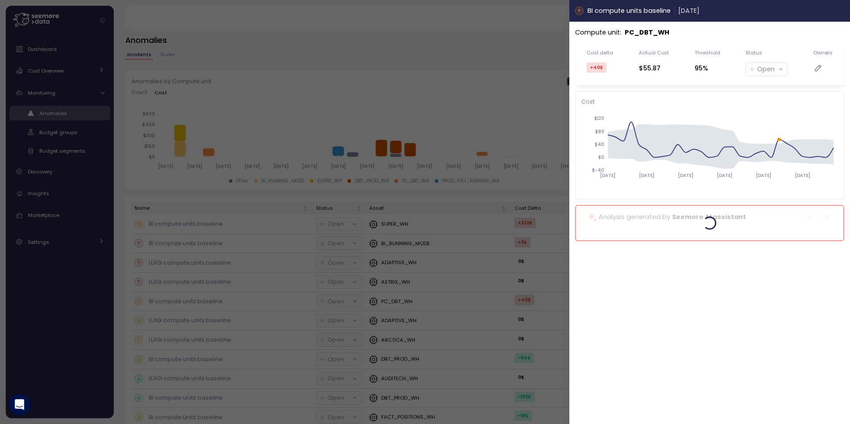
click at [794, 11] on icon "button" at bounding box center [841, 10] width 7 height 7
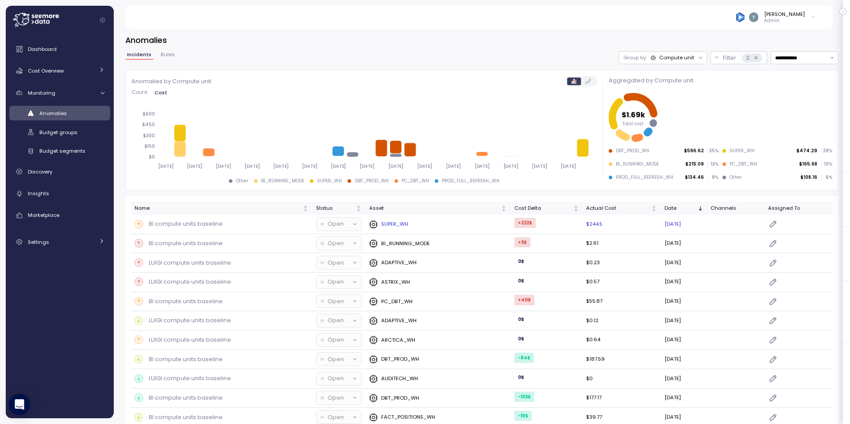
click at [209, 222] on p "BI compute units baseline" at bounding box center [186, 224] width 74 height 9
